Goal: Find specific page/section

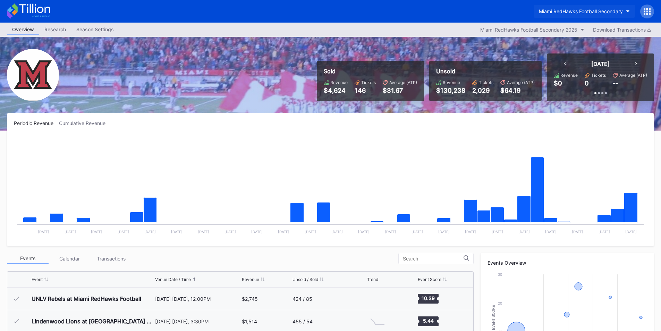
click at [575, 12] on div "Miami RedHawks Football Secondary" at bounding box center [581, 11] width 84 height 6
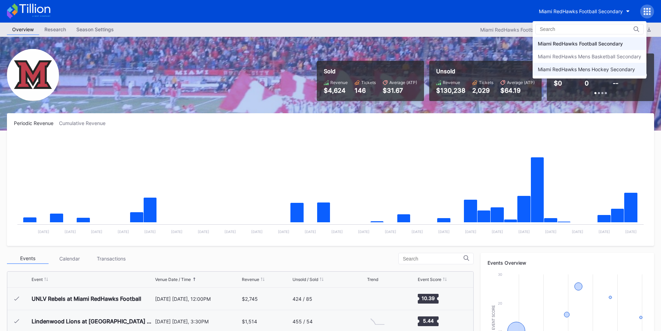
click at [576, 64] on div "Miami RedHawks Mens Hockey Secondary" at bounding box center [590, 69] width 114 height 13
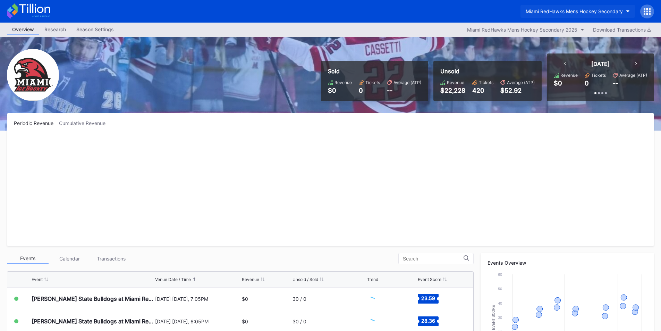
click at [562, 10] on div "Miami RedHawks Mens Hockey Secondary" at bounding box center [574, 11] width 97 height 6
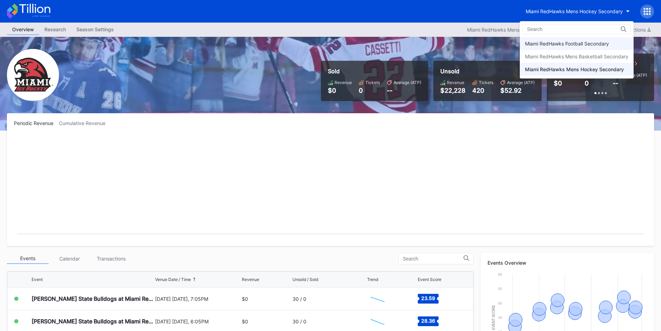
click at [568, 41] on div "Miami RedHawks Football Secondary" at bounding box center [577, 43] width 114 height 13
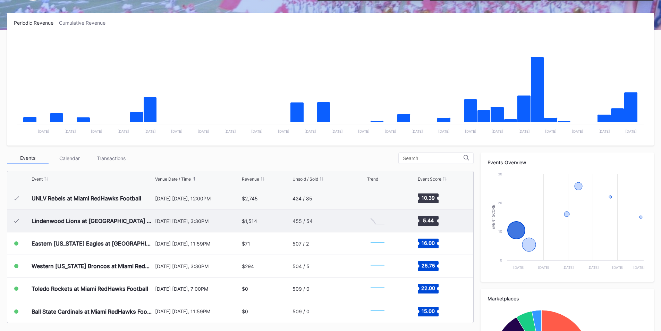
scroll to position [104, 0]
